Goal: Check status: Check status

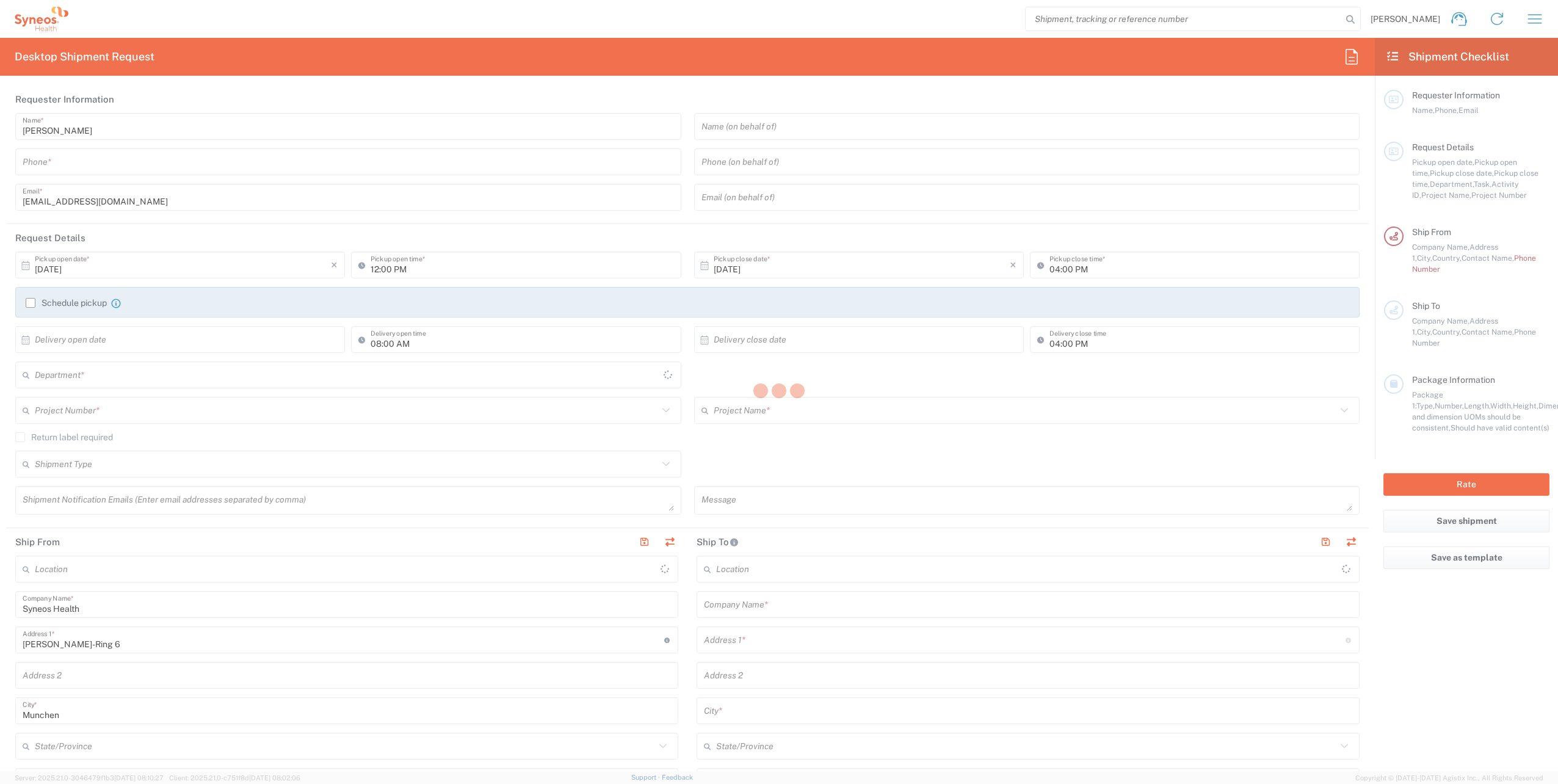
type input "8480"
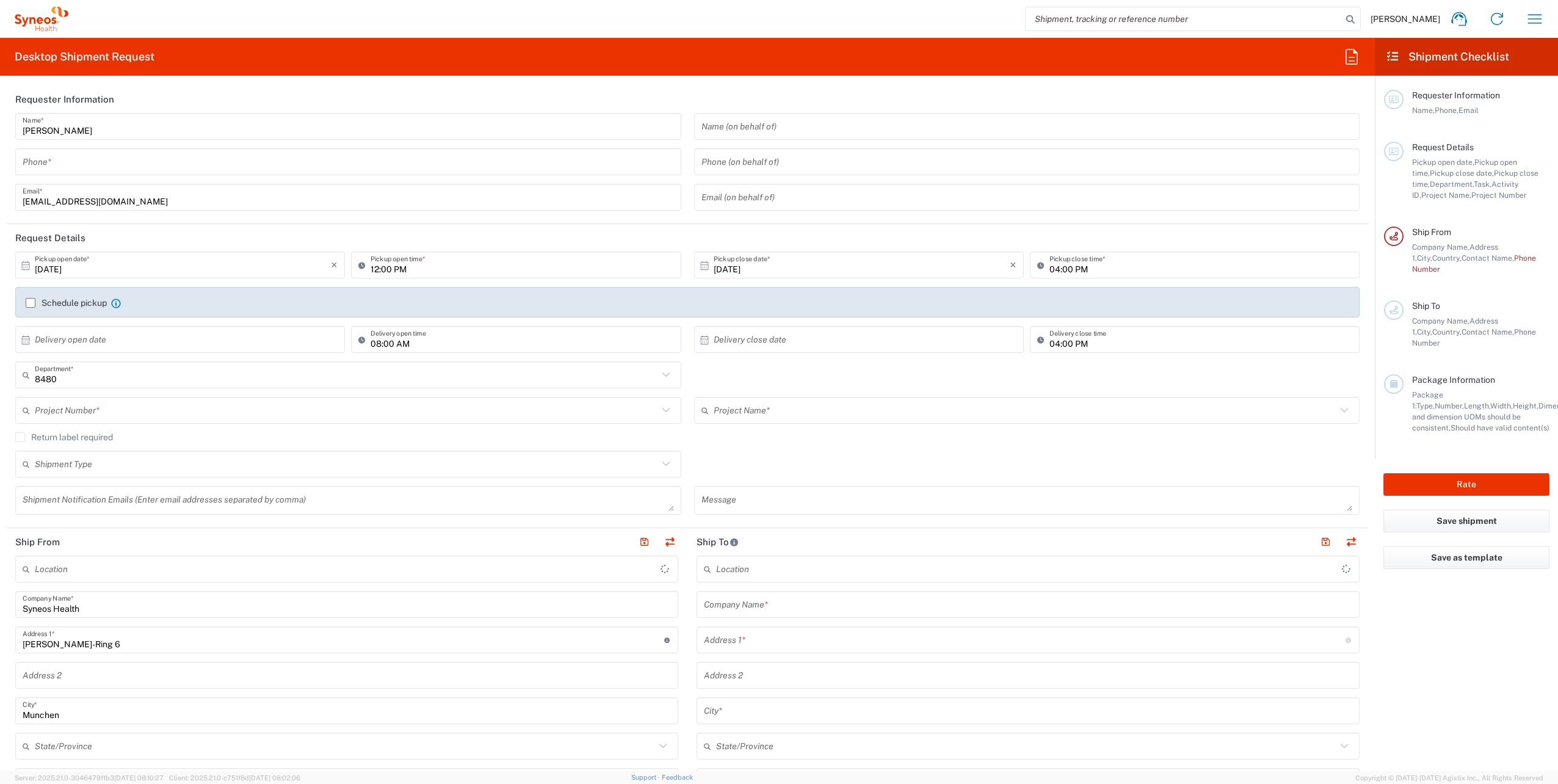
type input "Syneos Health Germany GMBH"
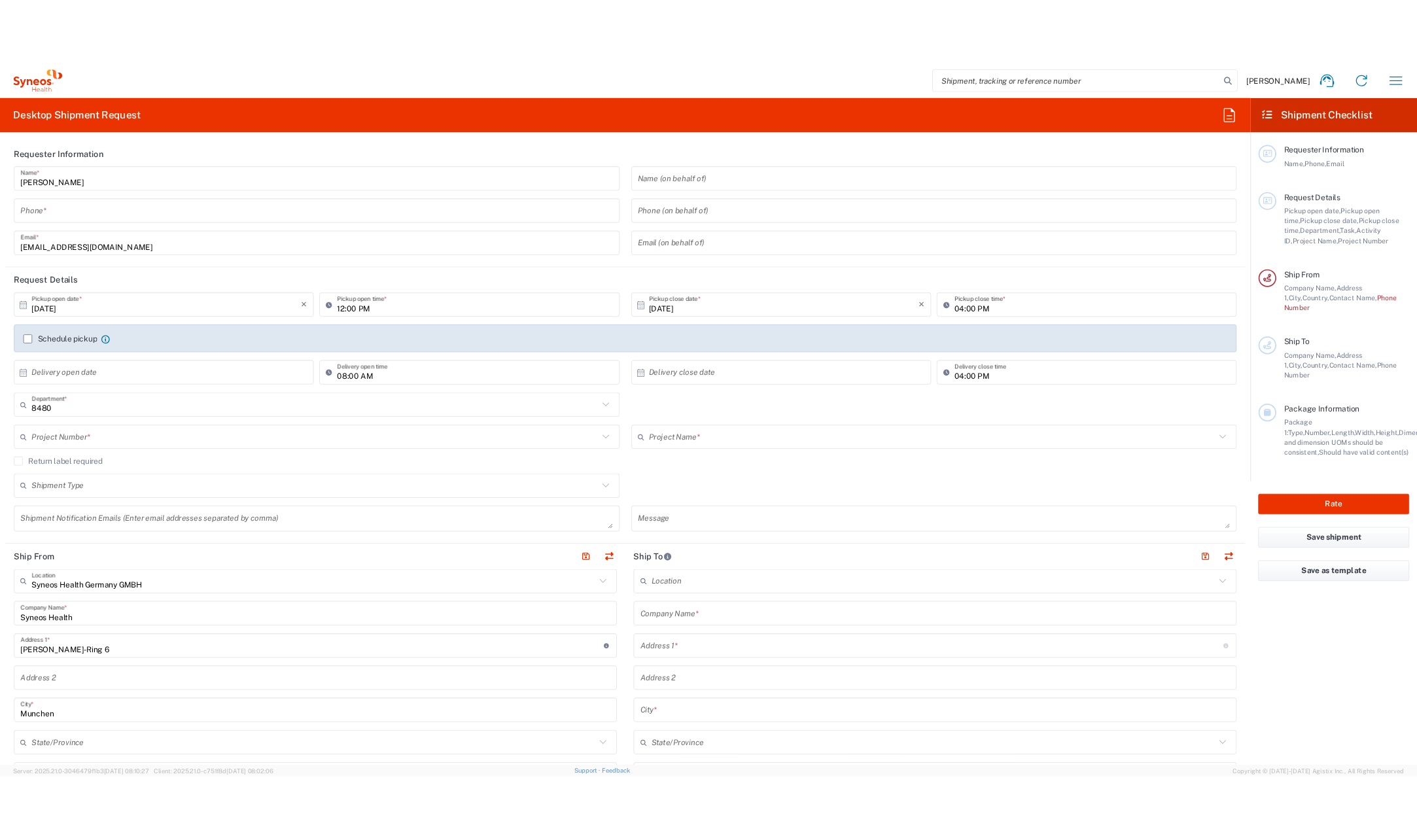
scroll to position [196, 0]
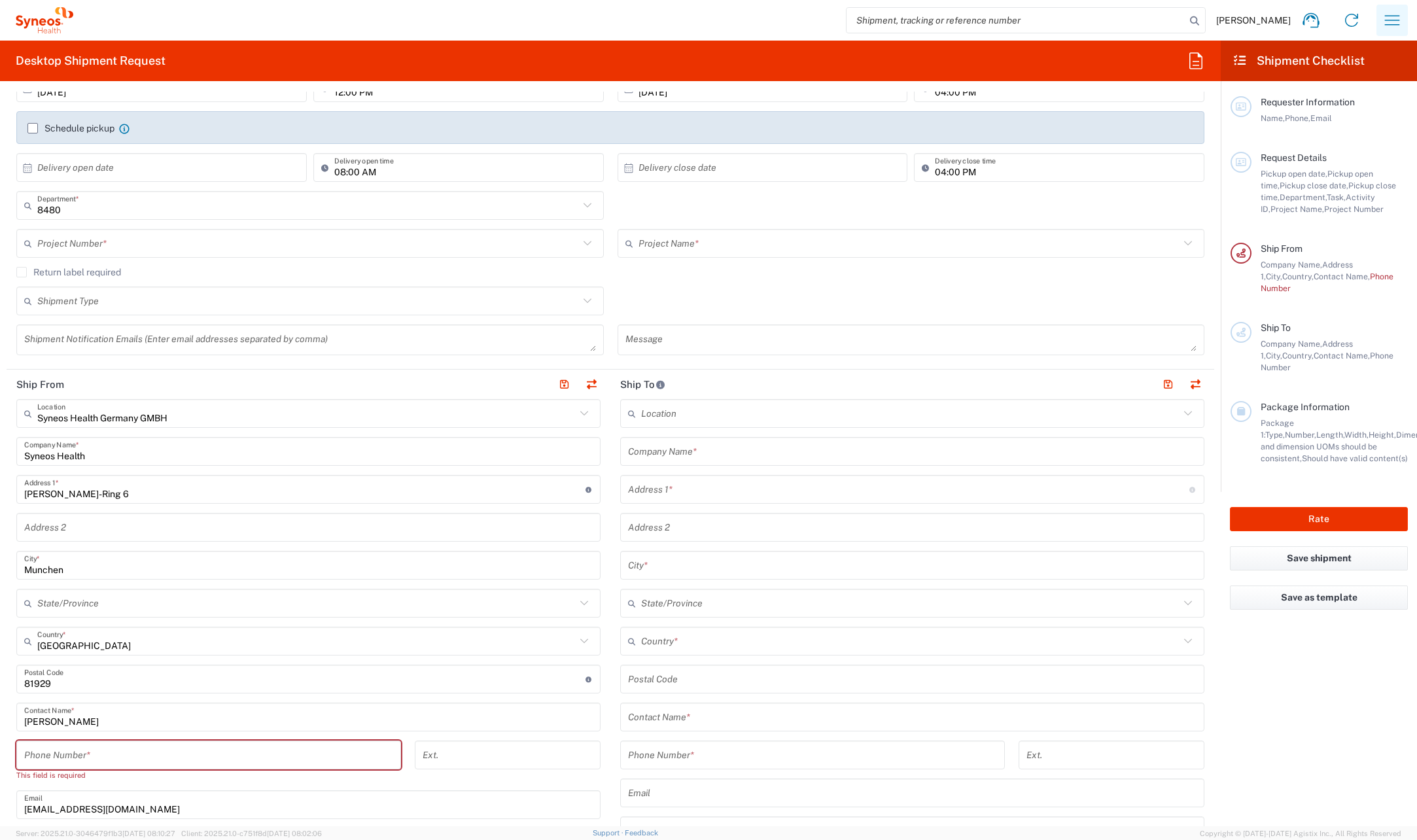
click at [1399, 23] on icon "button" at bounding box center [1391, 20] width 21 height 21
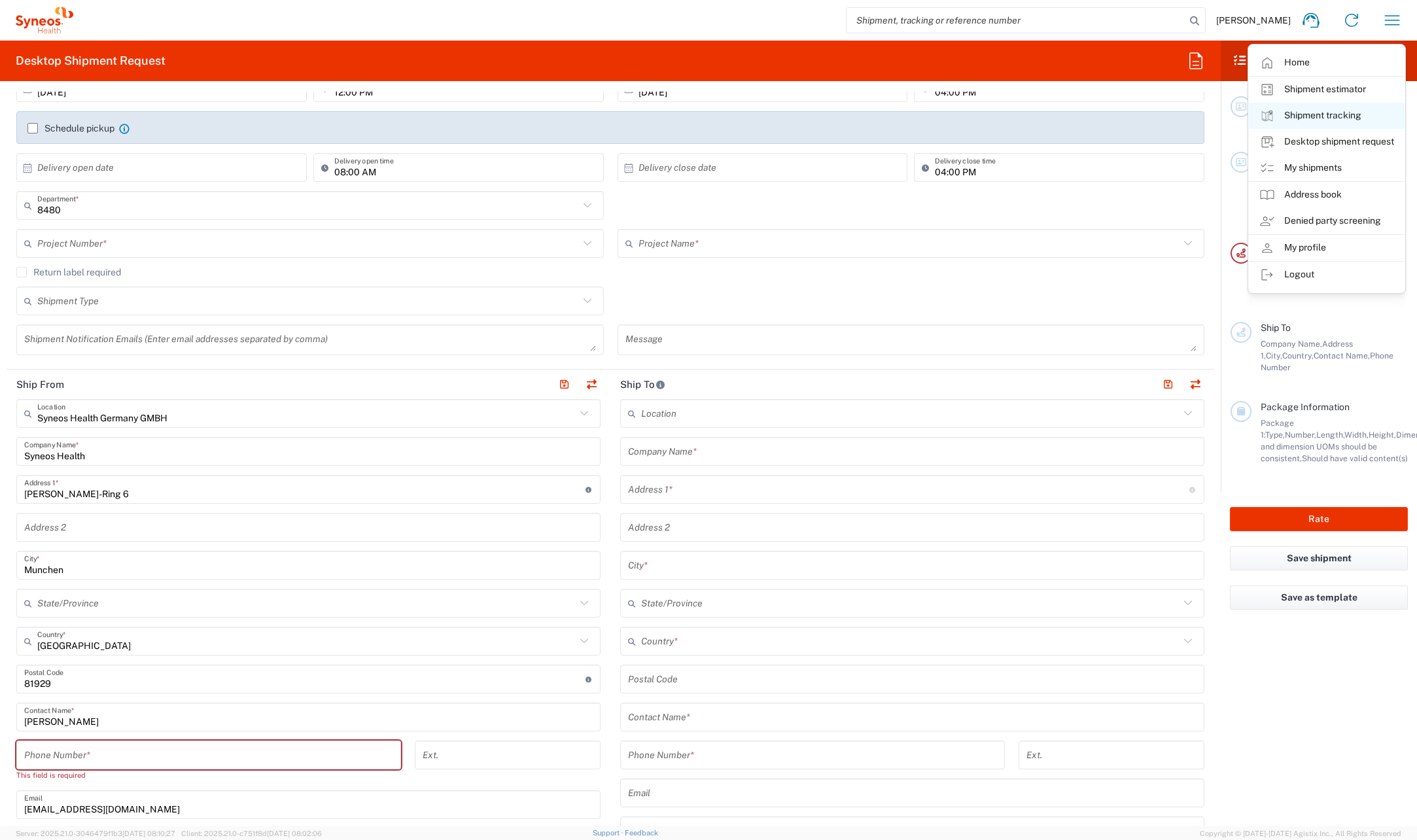
click at [1317, 110] on link "Shipment tracking" at bounding box center [1326, 116] width 156 height 27
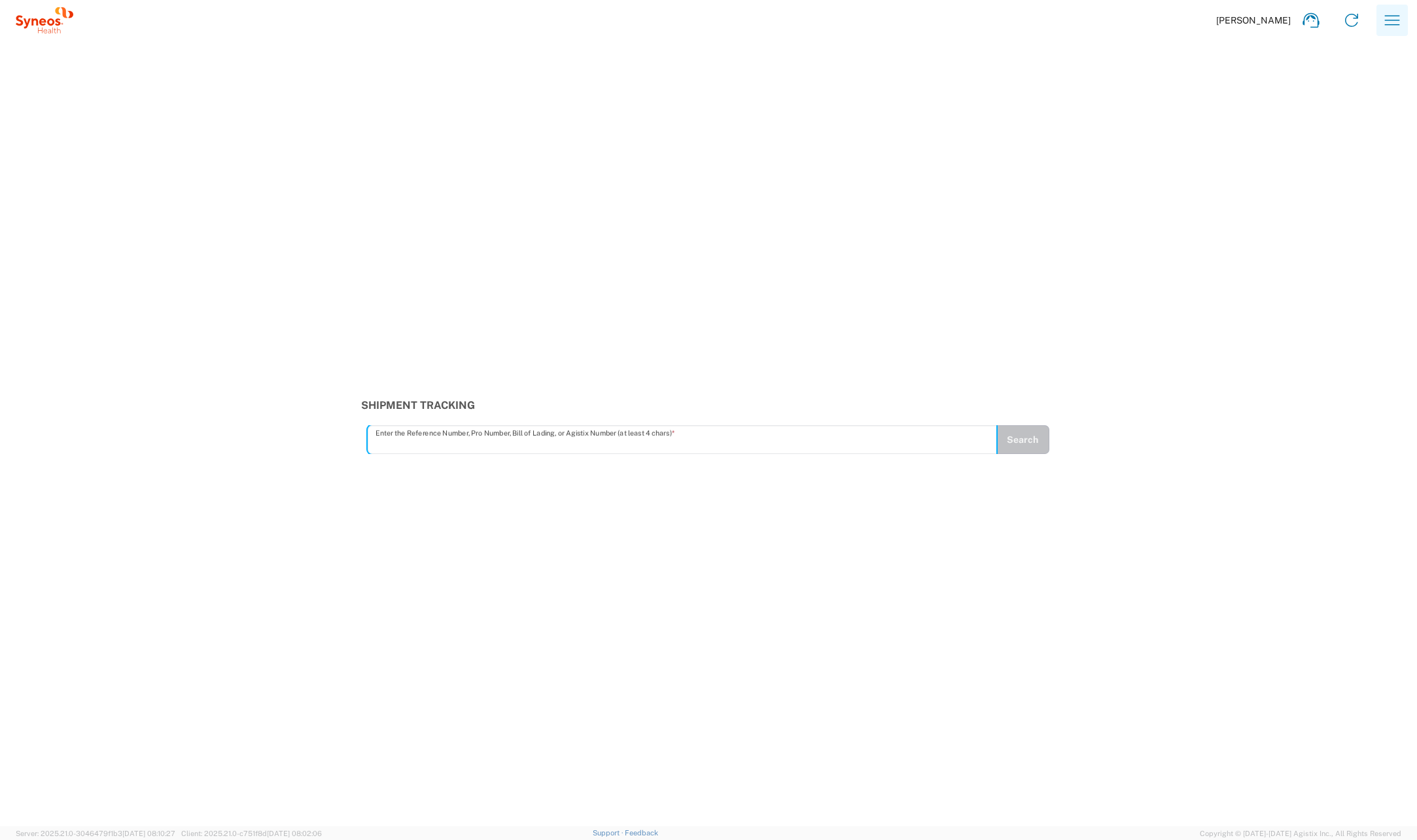
click at [1391, 15] on icon "button" at bounding box center [1391, 20] width 21 height 21
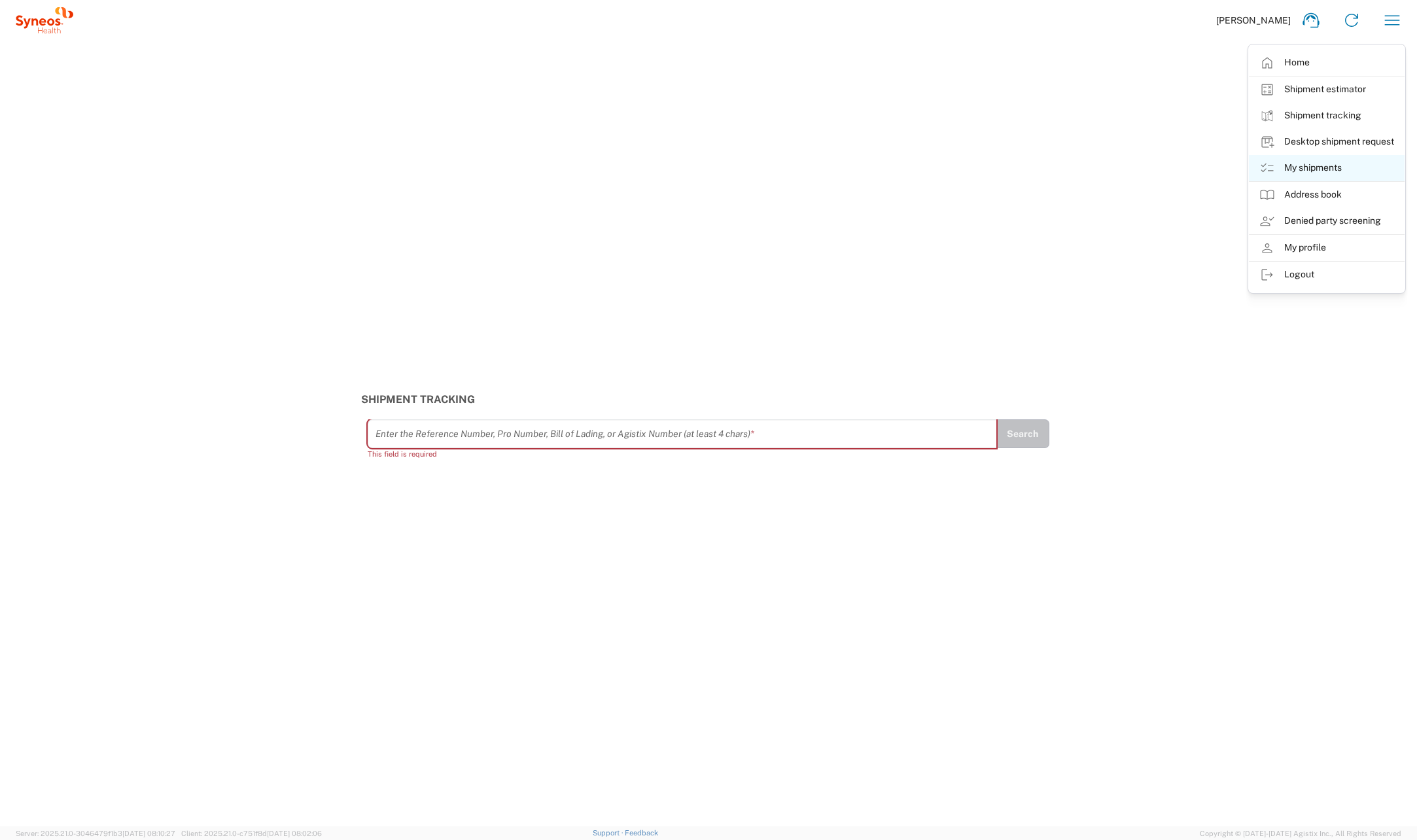
click at [1329, 164] on link "My shipments" at bounding box center [1326, 168] width 156 height 27
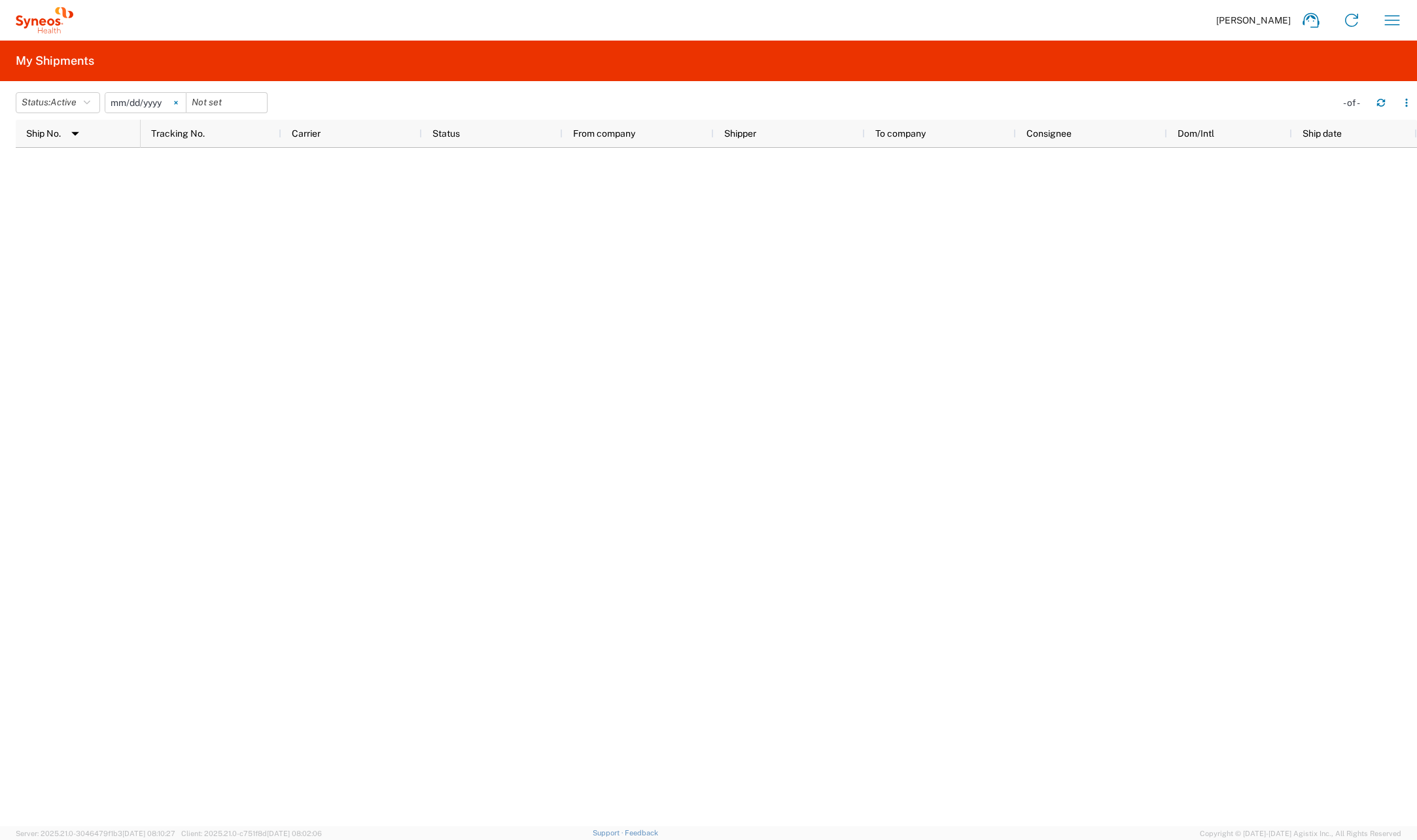
click at [182, 99] on svg-icon at bounding box center [176, 102] width 20 height 20
click at [85, 101] on button "Status: Active" at bounding box center [57, 103] width 85 height 21
click at [71, 160] on span "Active" at bounding box center [92, 152] width 152 height 21
click at [85, 98] on button "Status: Active" at bounding box center [57, 103] width 85 height 21
click at [27, 170] on span "All" at bounding box center [92, 172] width 152 height 21
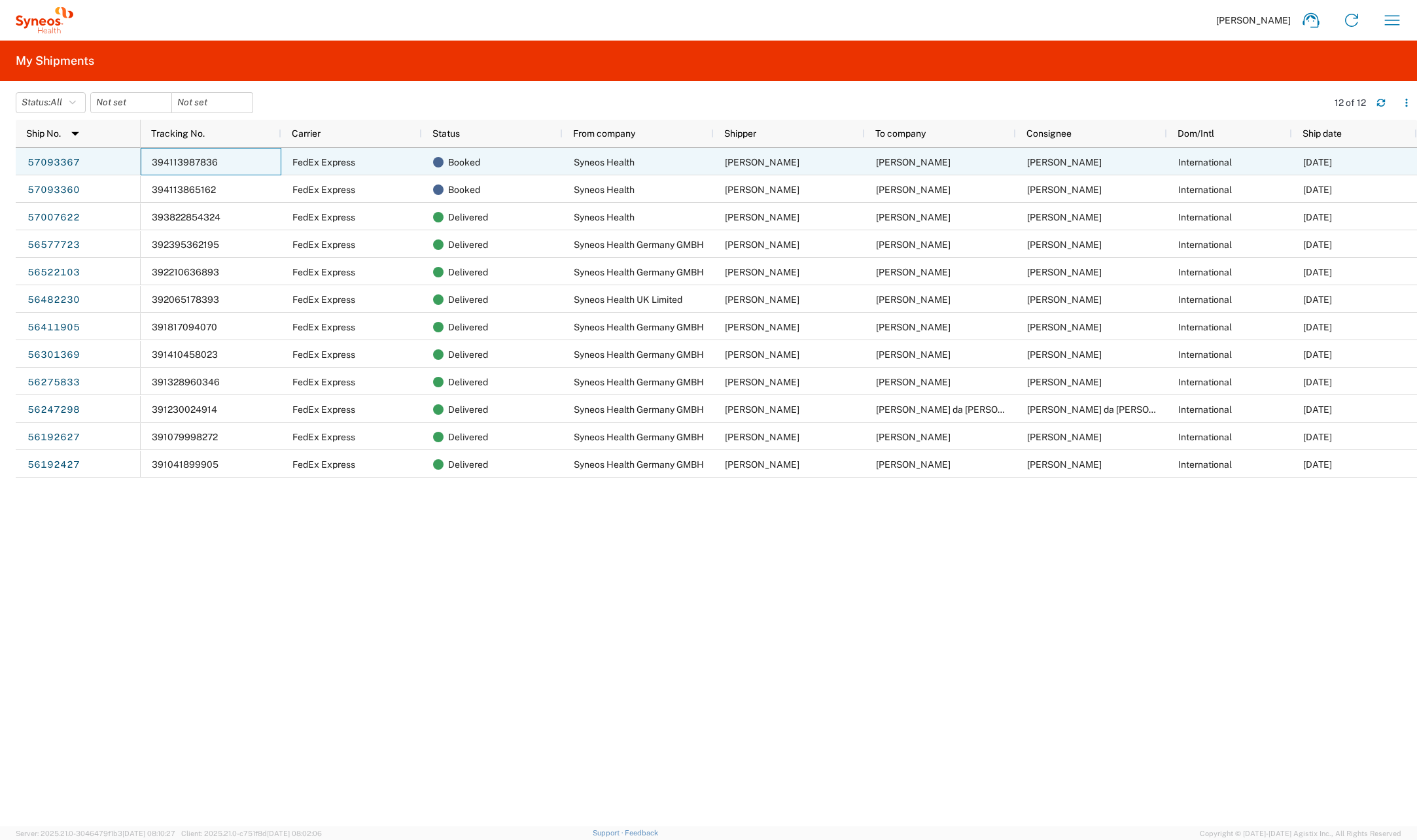
drag, startPoint x: 149, startPoint y: 160, endPoint x: 231, endPoint y: 164, distance: 82.1
click at [231, 164] on div "394113987836" at bounding box center [211, 162] width 140 height 27
click at [197, 164] on span "394113987836" at bounding box center [184, 162] width 66 height 10
click at [197, 163] on span "394113987836" at bounding box center [184, 162] width 66 height 10
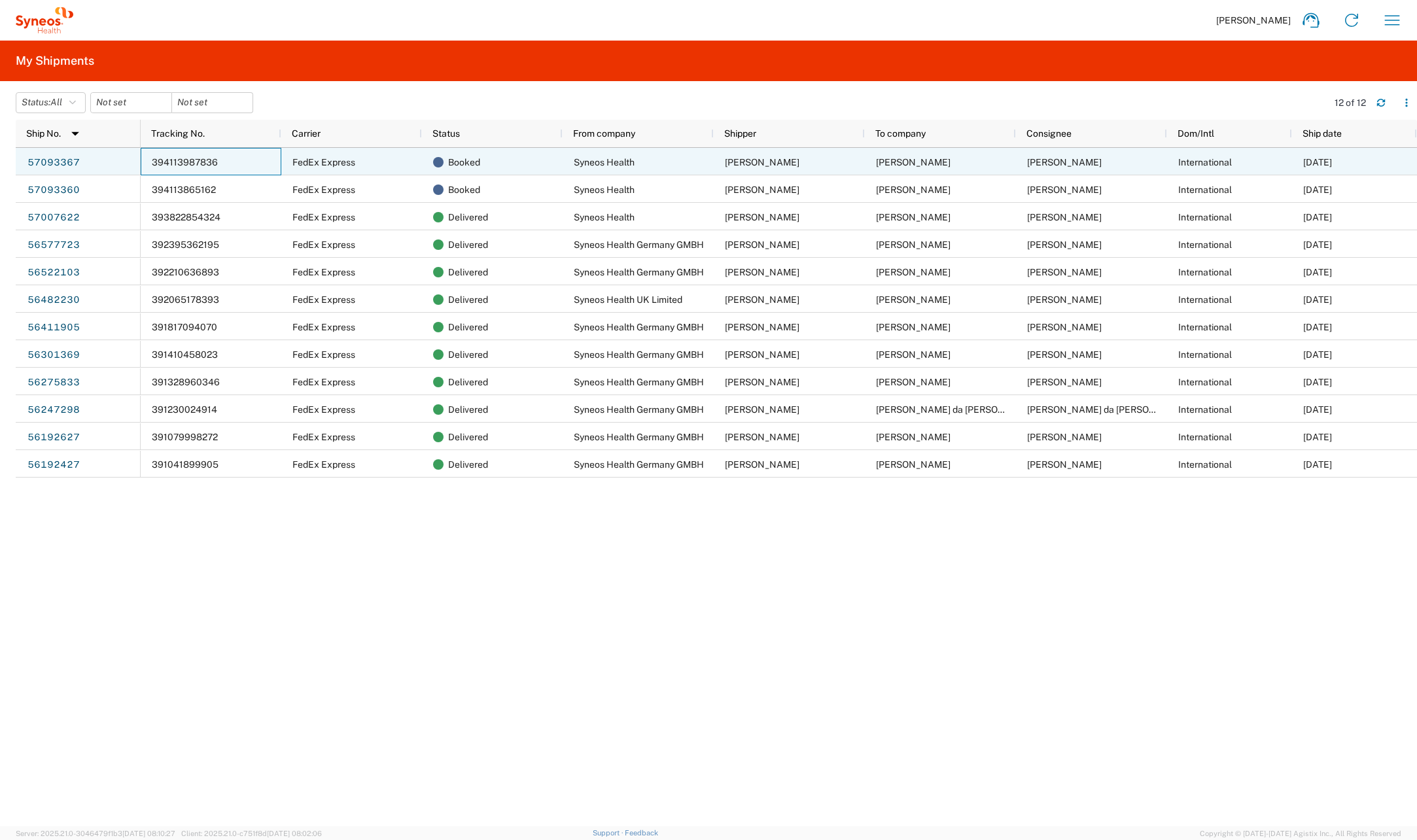
click at [197, 163] on span "394113987836" at bounding box center [184, 162] width 66 height 10
drag, startPoint x: 96, startPoint y: 153, endPoint x: 110, endPoint y: 156, distance: 14.3
click at [97, 154] on div "57093367" at bounding box center [78, 162] width 125 height 27
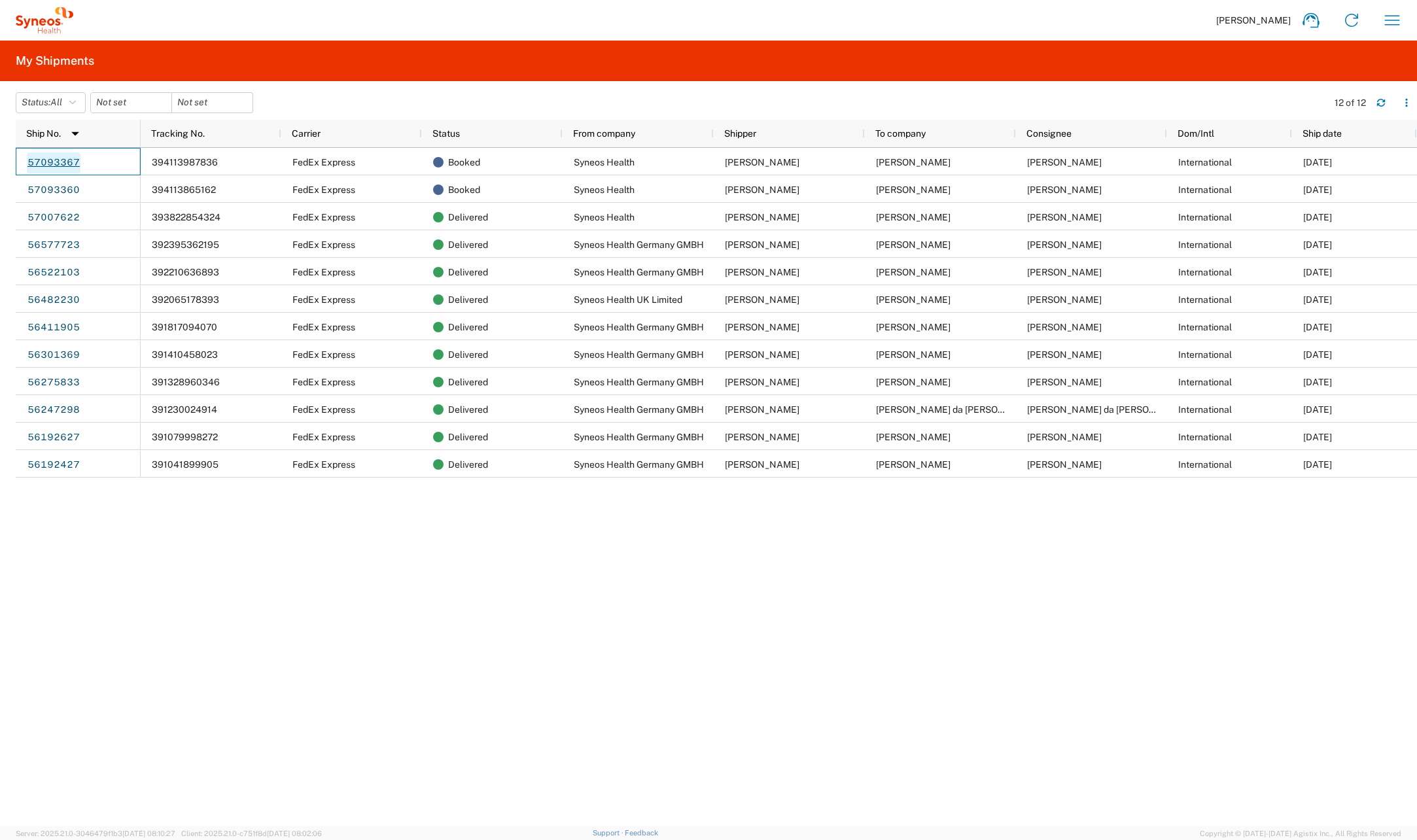
click at [66, 162] on link "57093367" at bounding box center [53, 163] width 54 height 21
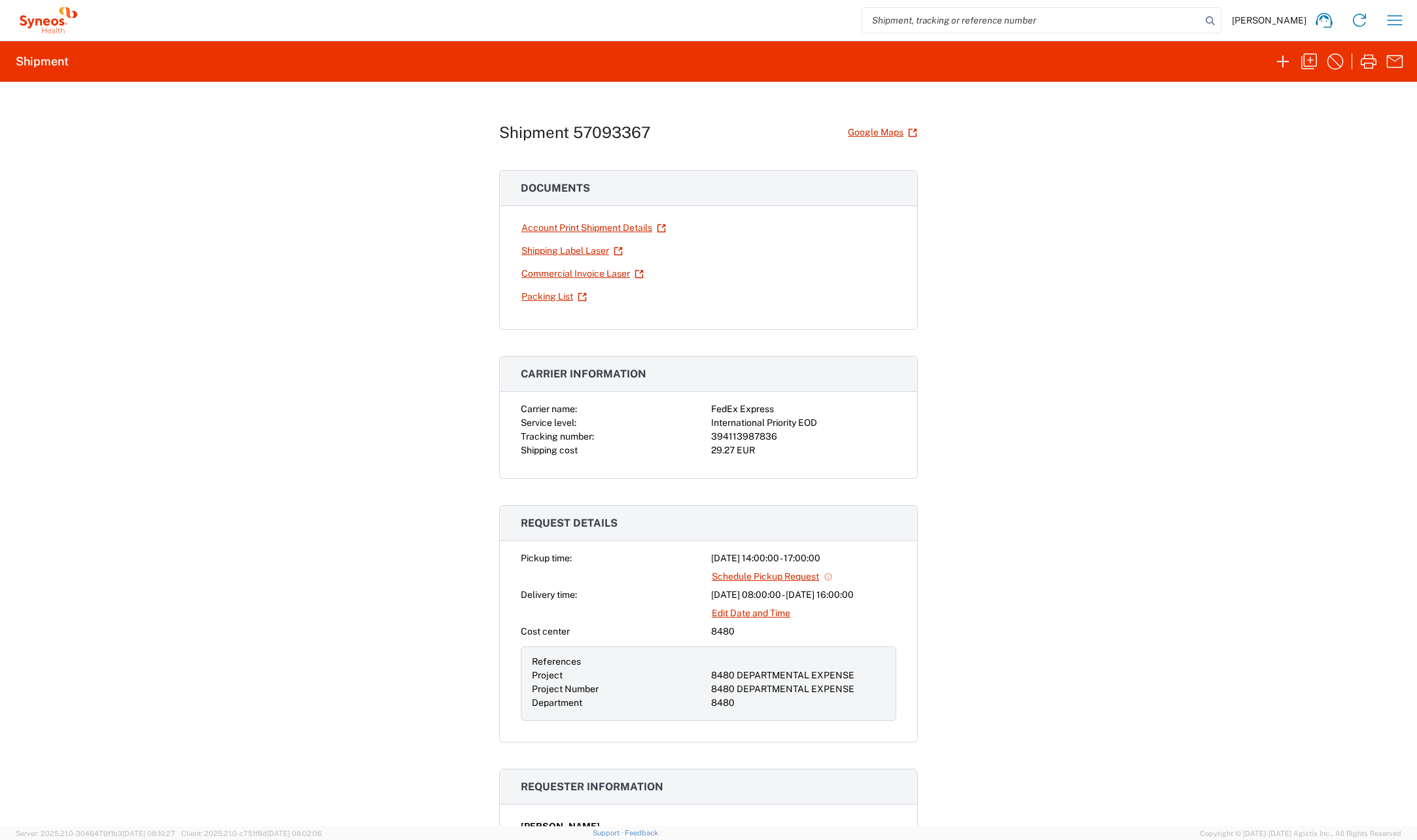
click at [987, 361] on div "Shipment 57093367 Google Maps Documents Account Print Shipment Details Shipping…" at bounding box center [708, 453] width 1417 height 744
click at [743, 432] on div "394113987836" at bounding box center [803, 437] width 185 height 14
copy div "394113987836"
